Goal: Information Seeking & Learning: Learn about a topic

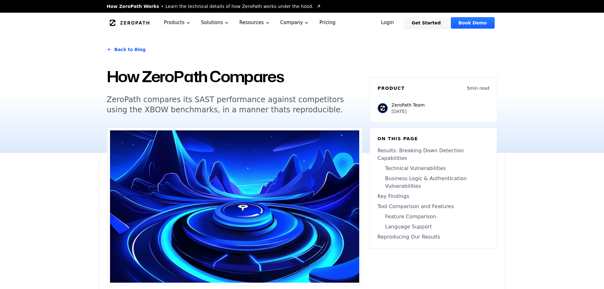
scroll to position [253, 0]
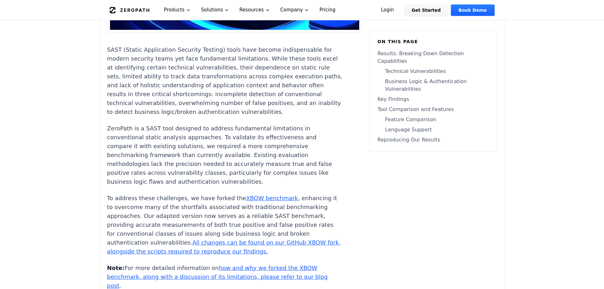
click at [246, 198] on link "XBOW benchmark" at bounding box center [272, 198] width 52 height 7
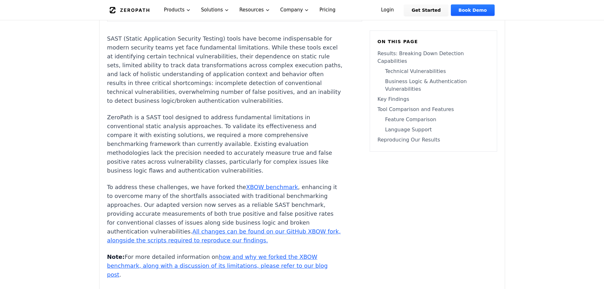
scroll to position [265, 0]
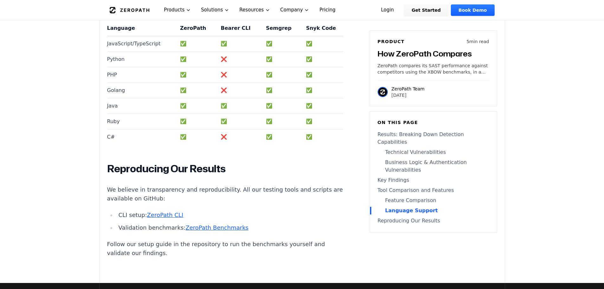
scroll to position [1420, 0]
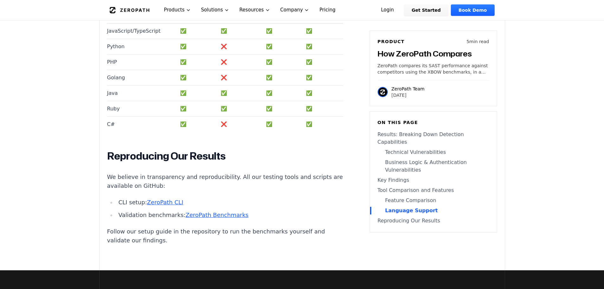
click at [300, 242] on p "Follow our setup guide in the repository to run the benchmarks yourself and val…" at bounding box center [225, 236] width 236 height 18
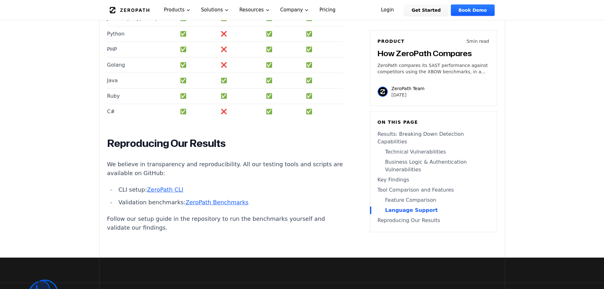
scroll to position [1445, 0]
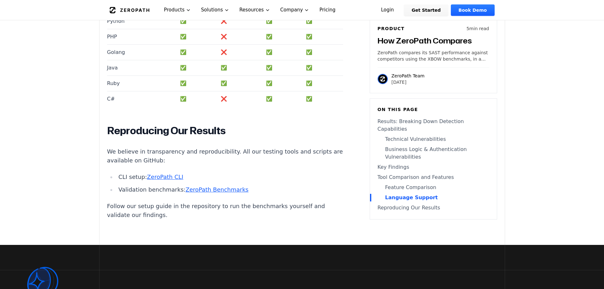
click at [205, 193] on link "ZeroPath Benchmarks" at bounding box center [217, 189] width 63 height 7
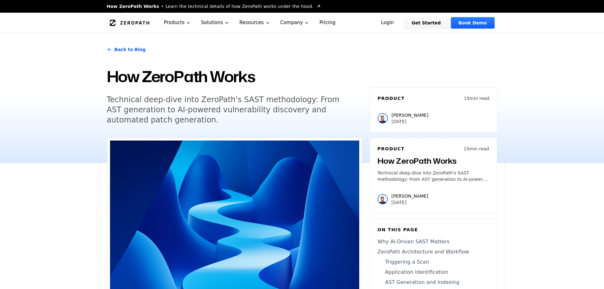
scroll to position [3524, 0]
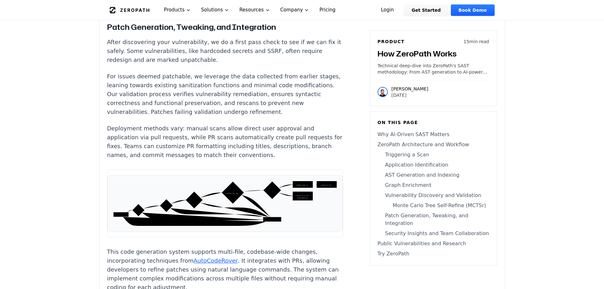
scroll to position [3777, 0]
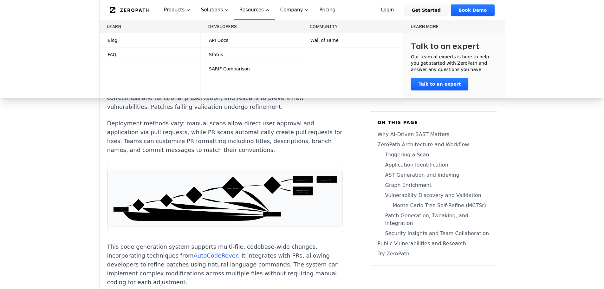
click at [226, 39] on span "API Docs" at bounding box center [218, 40] width 19 height 6
